Goal: Transaction & Acquisition: Purchase product/service

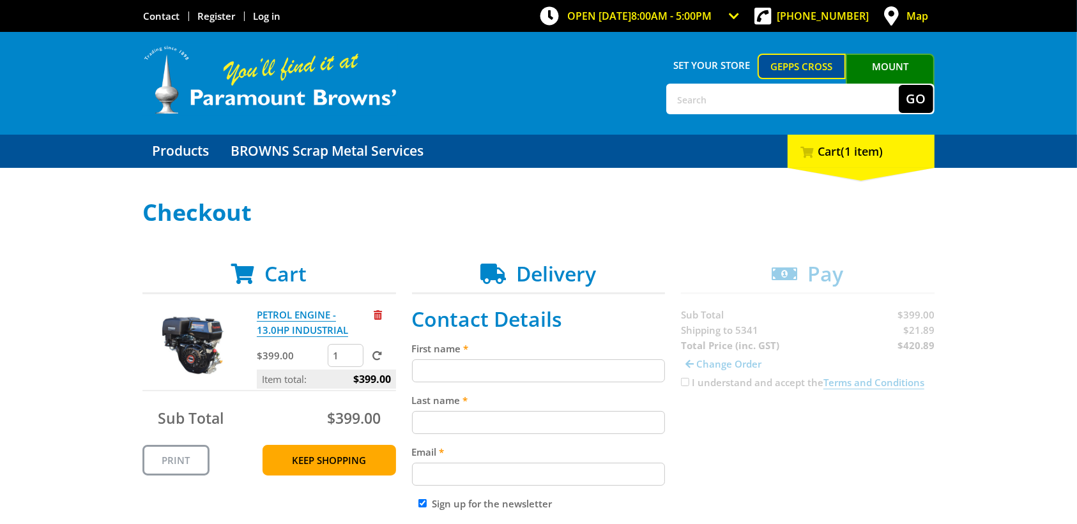
click at [458, 374] on input "First name" at bounding box center [538, 370] width 253 height 23
type input "[PERSON_NAME]"
type input "Frahn"
type input "0416246955"
type input "Vinetech"
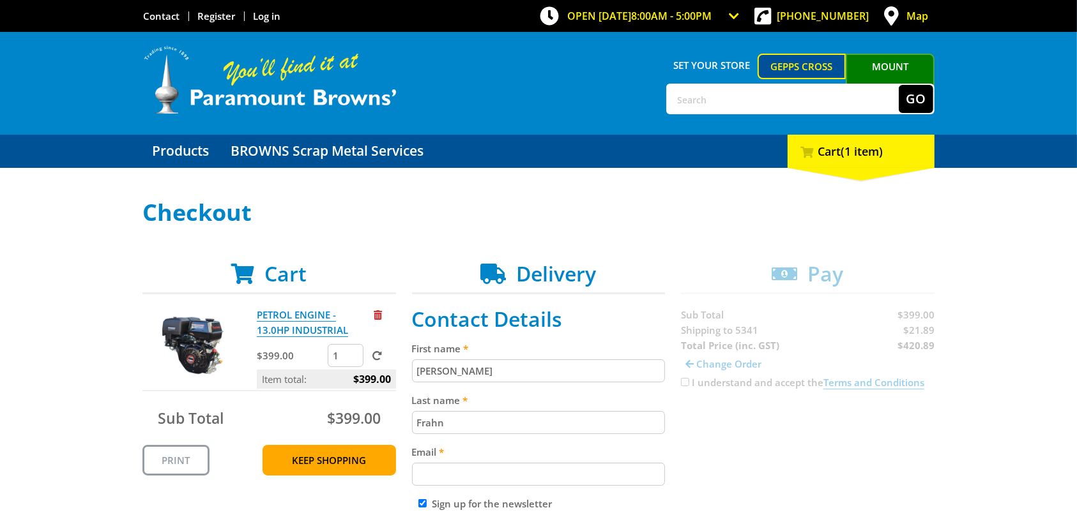
type input "[STREET_ADDRESS]"
type input "Renmark"
select select "SA"
click at [493, 481] on input "Email" at bounding box center [538, 474] width 253 height 23
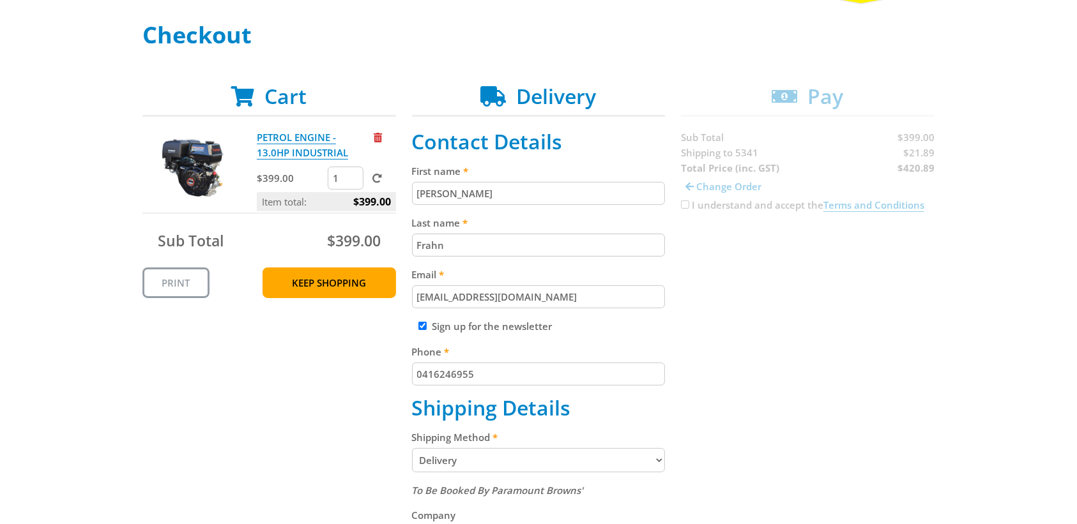
scroll to position [183, 0]
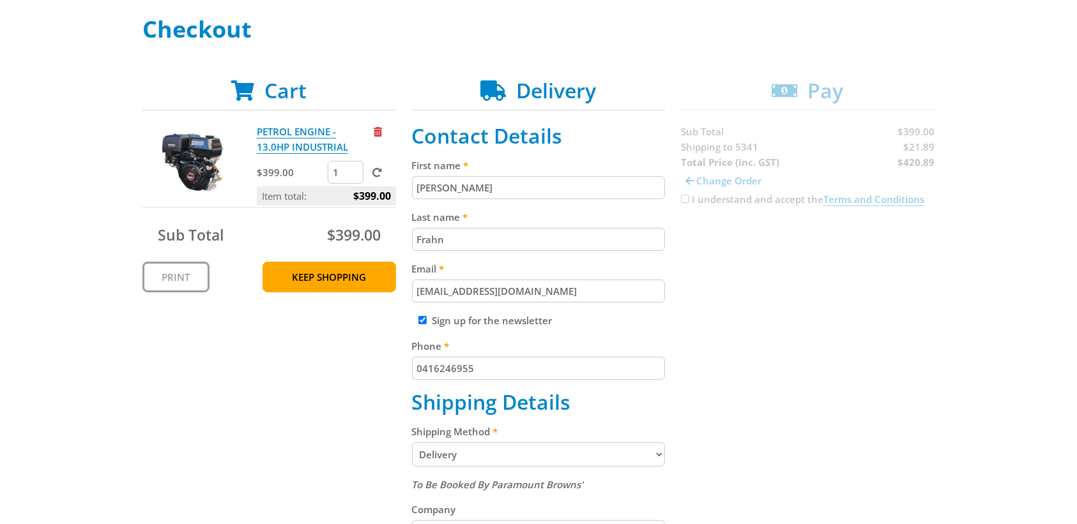
type input "[EMAIL_ADDRESS][DOMAIN_NAME]"
click at [421, 323] on input "Sign up for the newsletter" at bounding box center [422, 320] width 8 height 8
checkbox input "false"
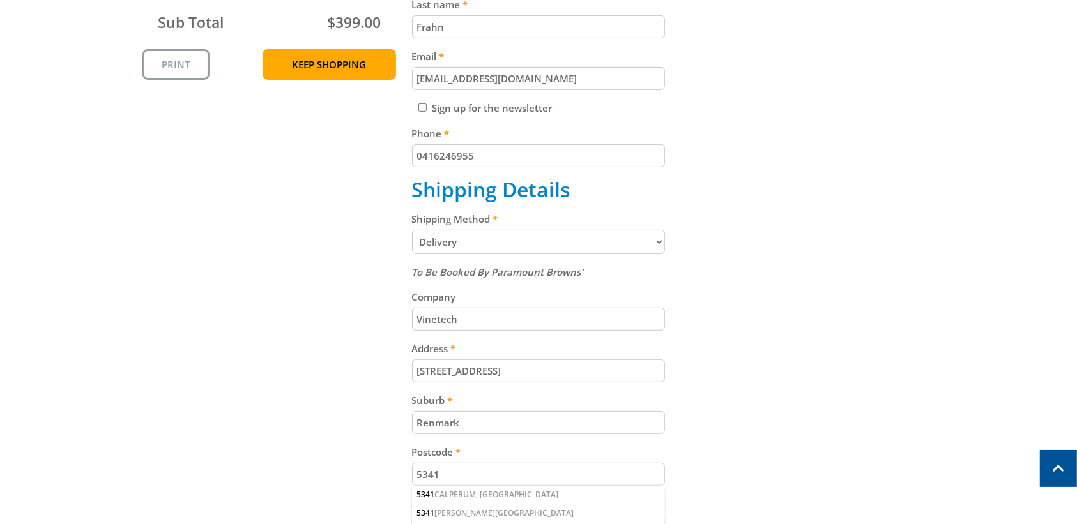
scroll to position [404, 0]
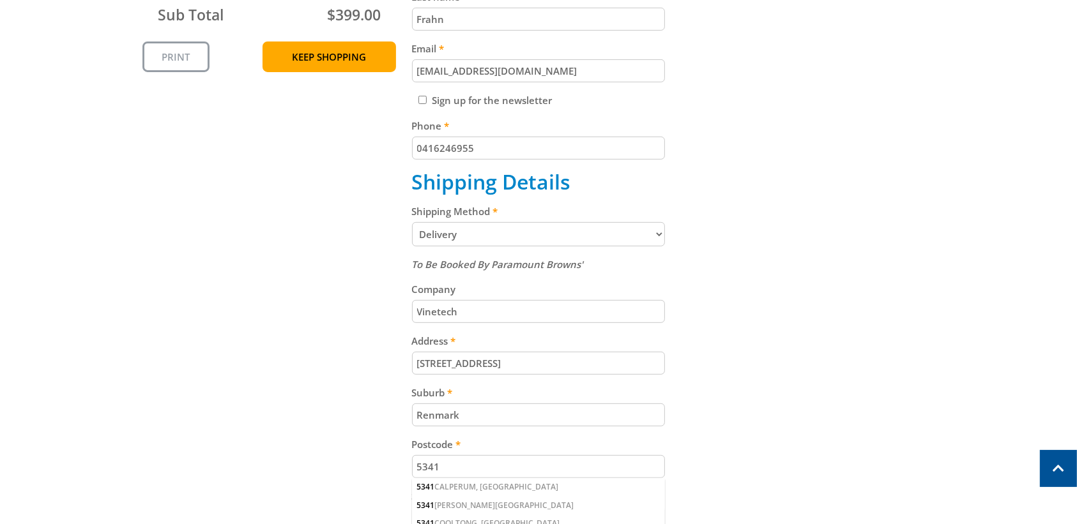
click at [654, 237] on select "Pickup from Gepps Cross Delivery" at bounding box center [538, 234] width 253 height 24
click at [500, 312] on input "Vinetech" at bounding box center [538, 311] width 253 height 23
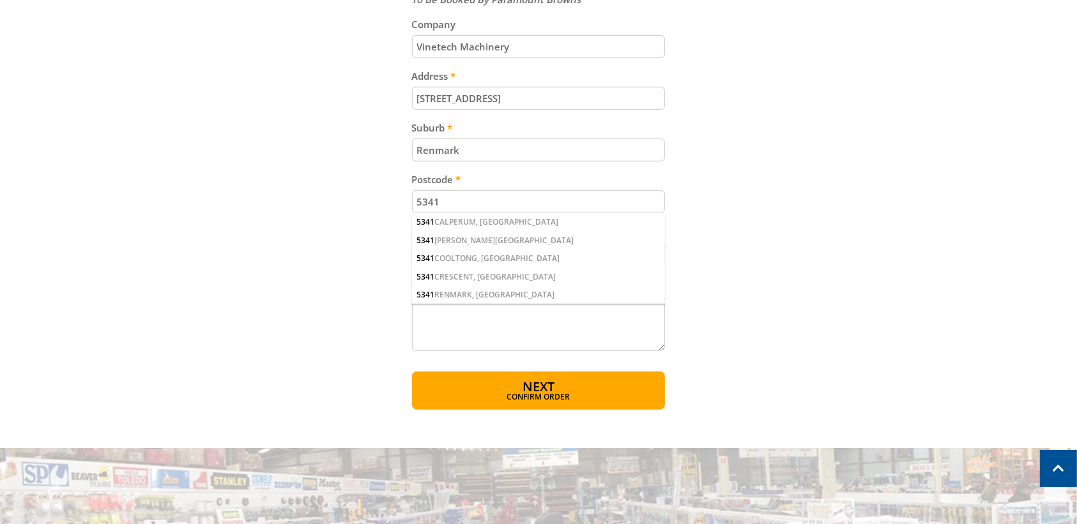
scroll to position [723, 0]
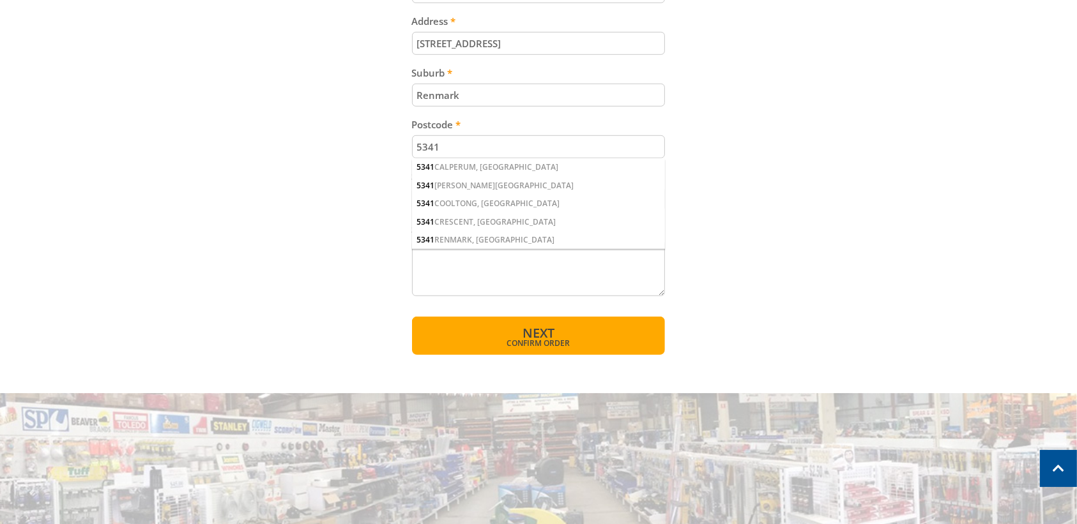
type input "Vinetech Machinery"
click at [547, 333] on span "Next" at bounding box center [538, 332] width 32 height 17
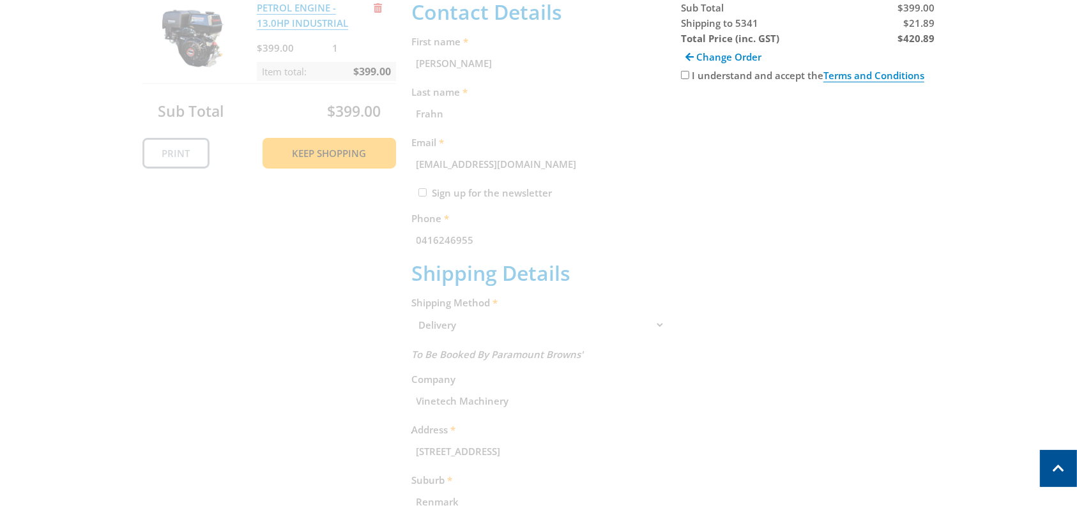
scroll to position [262, 0]
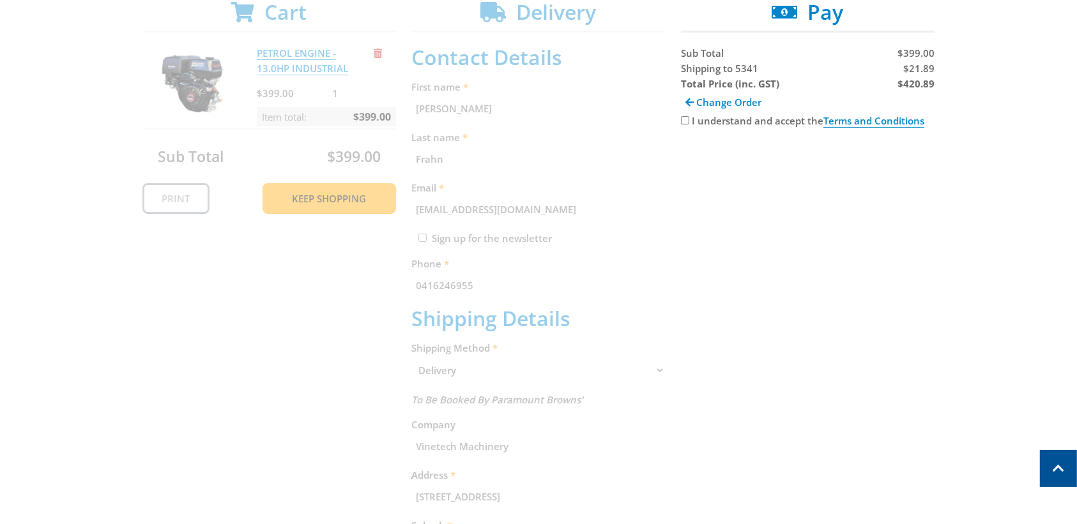
click at [684, 118] on input "I understand and accept the Terms and Conditions" at bounding box center [685, 120] width 8 height 8
checkbox input "true"
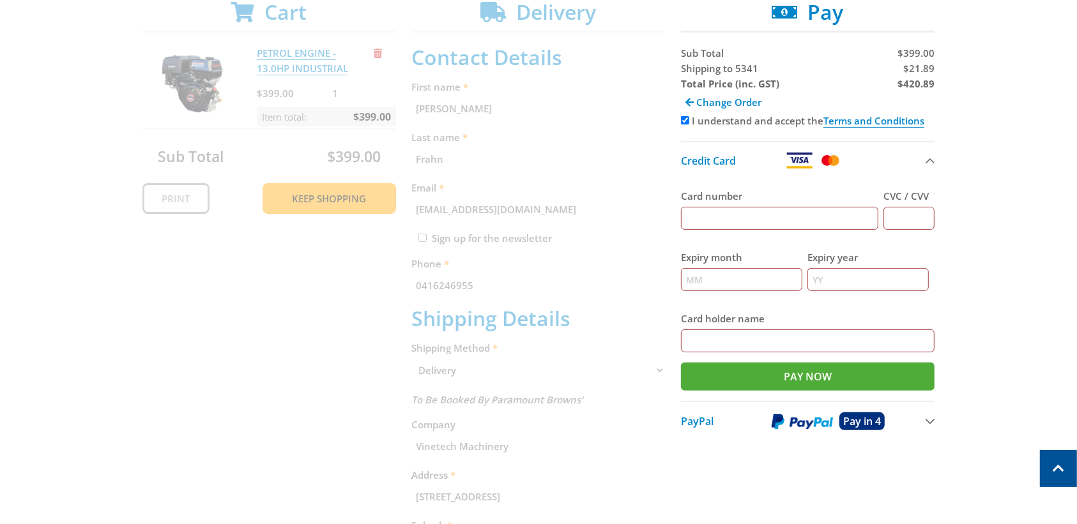
click at [796, 422] on img at bounding box center [801, 422] width 61 height 16
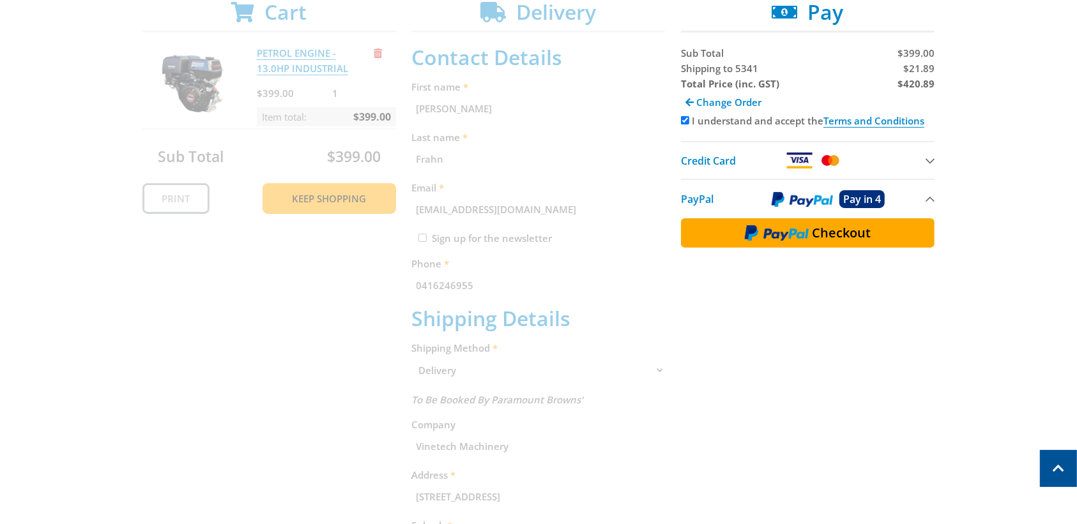
click at [814, 227] on span "Checkout" at bounding box center [841, 233] width 59 height 13
